Goal: Task Accomplishment & Management: Use online tool/utility

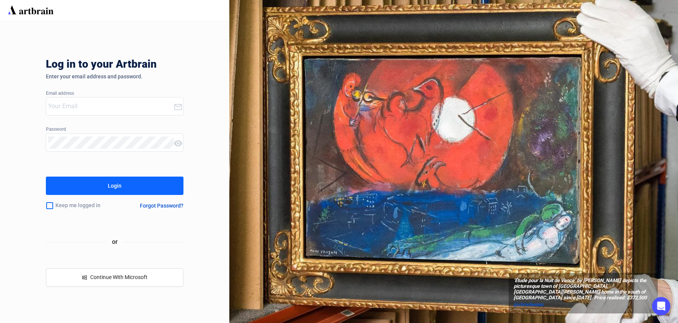
click at [99, 113] on div at bounding box center [109, 107] width 127 height 18
paste input "[PERSON_NAME][EMAIL_ADDRESS][DOMAIN_NAME]"
type input "[PERSON_NAME][EMAIL_ADDRESS][DOMAIN_NAME]"
click at [555, 223] on div "‘Étude pour la Nuit de Vence’ by [PERSON_NAME] depicts the picturesque town of …" at bounding box center [453, 161] width 449 height 323
click at [46, 177] on button "Login" at bounding box center [115, 186] width 138 height 18
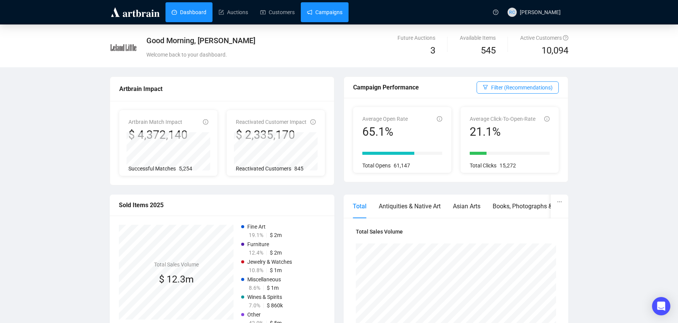
click at [307, 7] on link "Campaigns" at bounding box center [325, 12] width 36 height 20
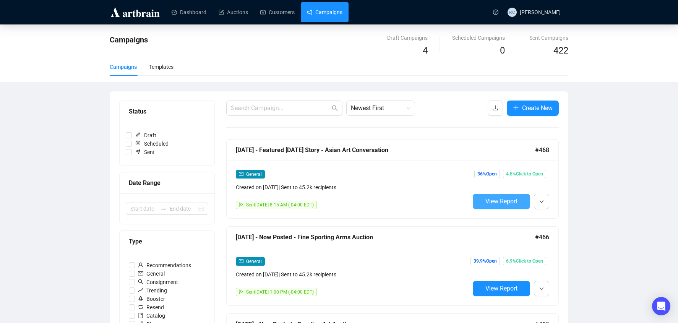
click at [512, 207] on button "View Report" at bounding box center [501, 201] width 57 height 15
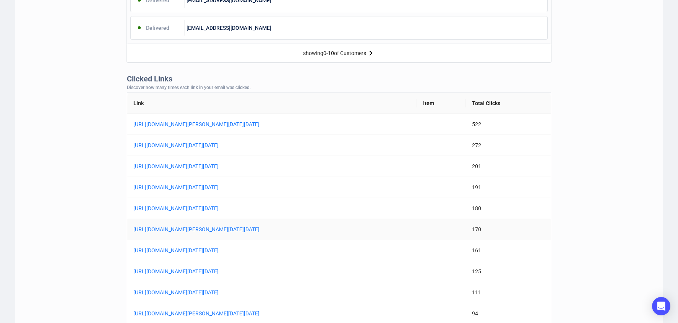
scroll to position [599, 0]
